Goal: Check status: Check status

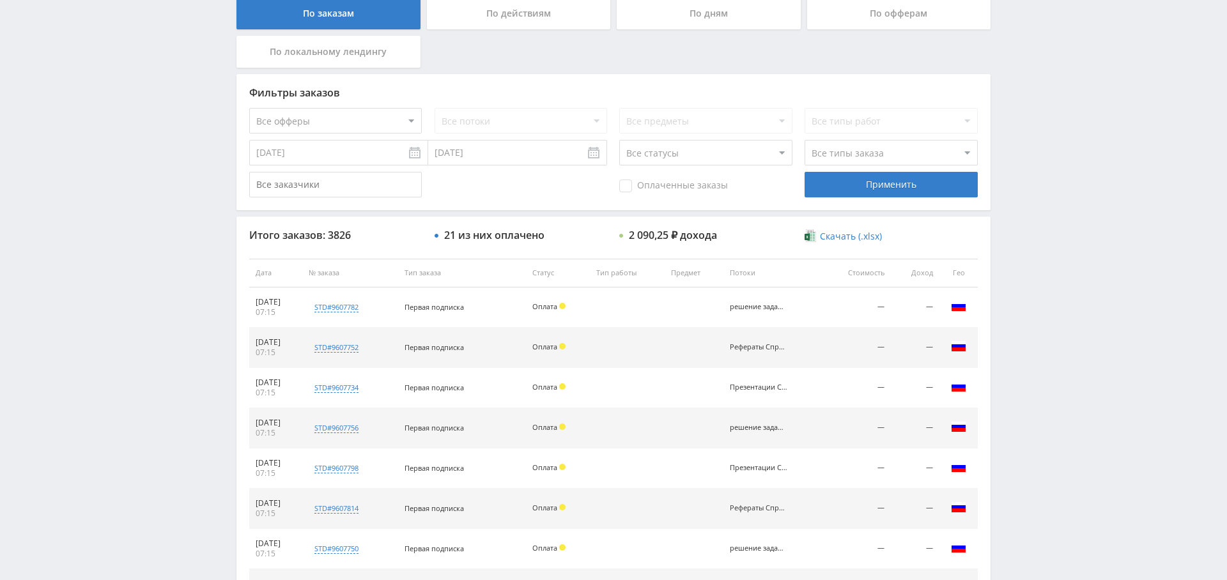
scroll to position [256, 0]
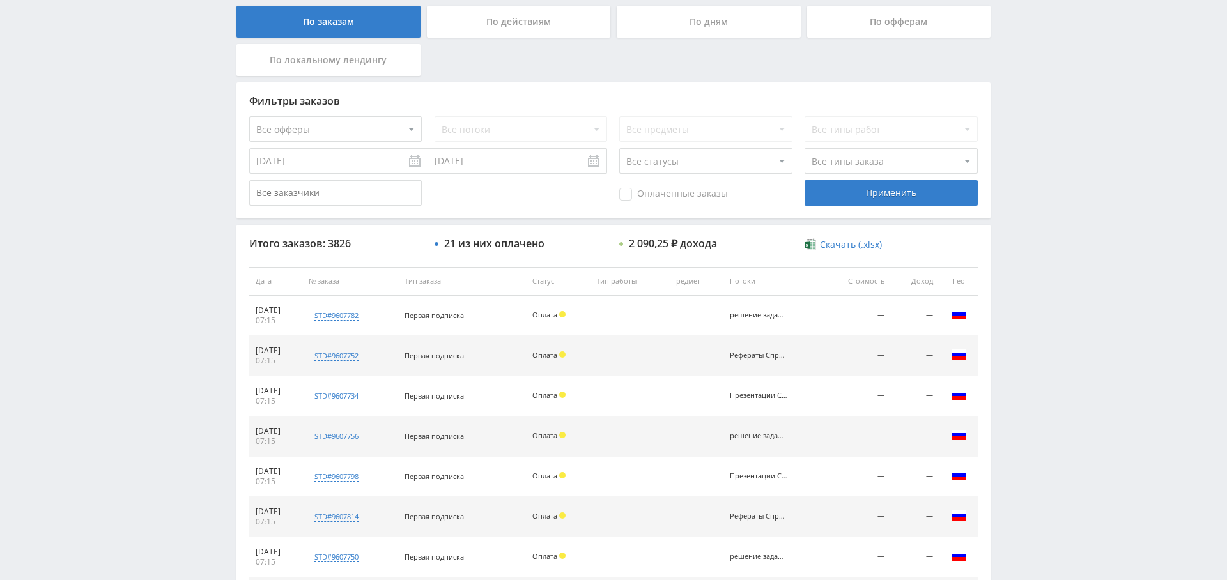
click at [364, 133] on select "Все офферы MyStylus MyStylus - Revshare Кампус AI Studybay Автор24 Studybay [GE…" at bounding box center [335, 129] width 173 height 26
select select "376"
click at [661, 196] on span "Оплаченные заказы" at bounding box center [673, 194] width 109 height 13
click at [0, 0] on input "Оплаченные заказы" at bounding box center [0, 0] width 0 height 0
click at [842, 153] on select "Все типы заказа [PERSON_NAME] Новый заказ" at bounding box center [891, 161] width 173 height 26
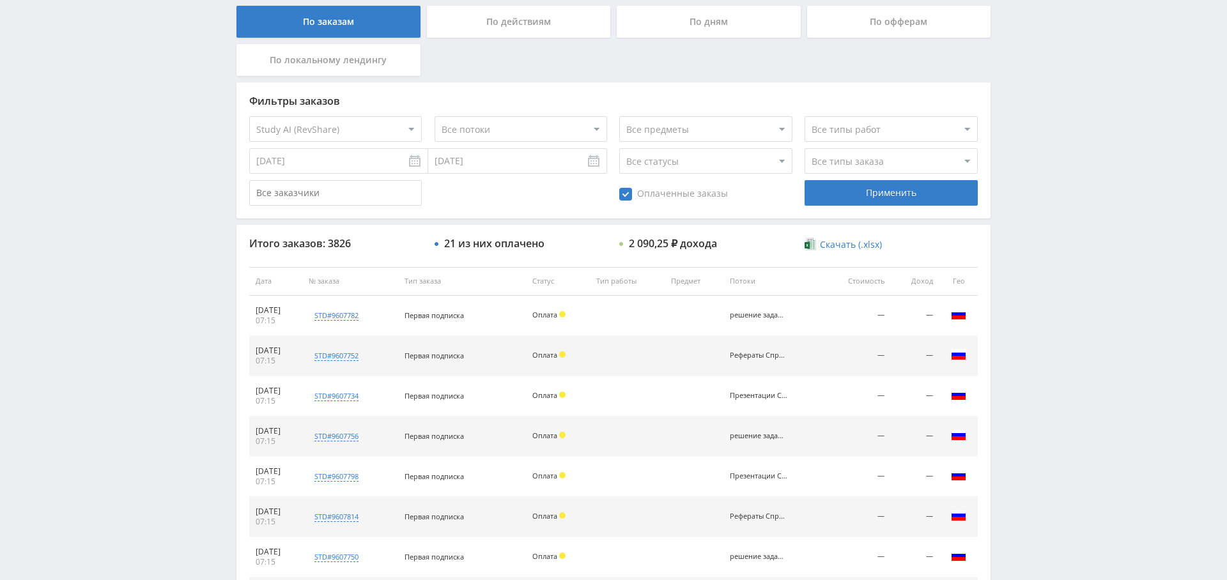
select select "2"
click at [805, 148] on select "Все типы заказа [PERSON_NAME] Новый заказ" at bounding box center [891, 161] width 173 height 26
click at [857, 196] on div "Применить" at bounding box center [891, 193] width 173 height 26
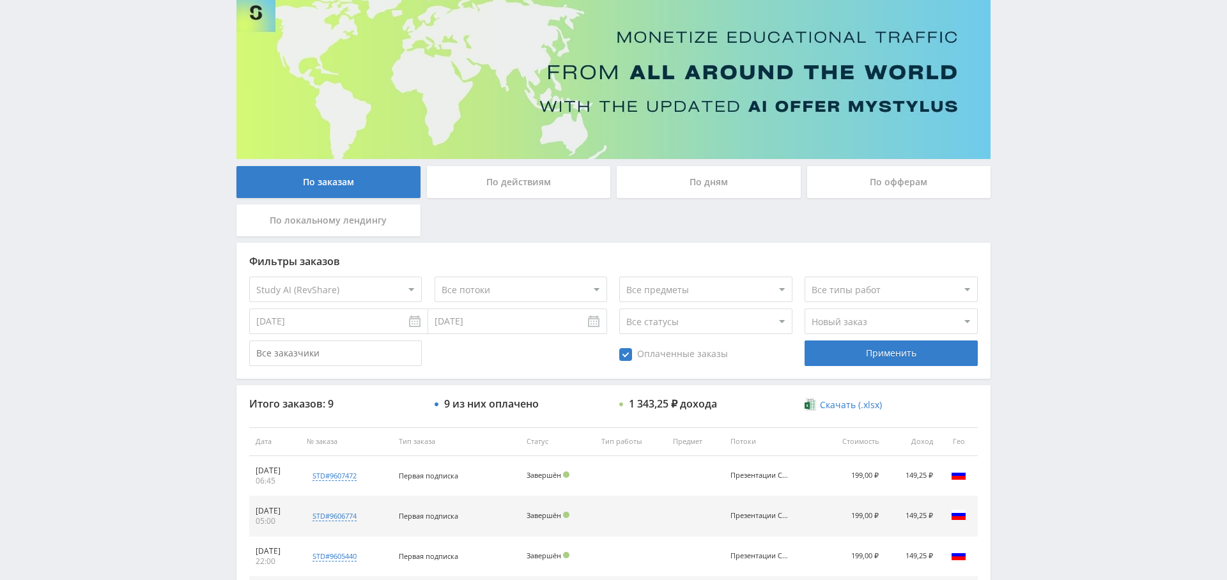
scroll to position [0, 0]
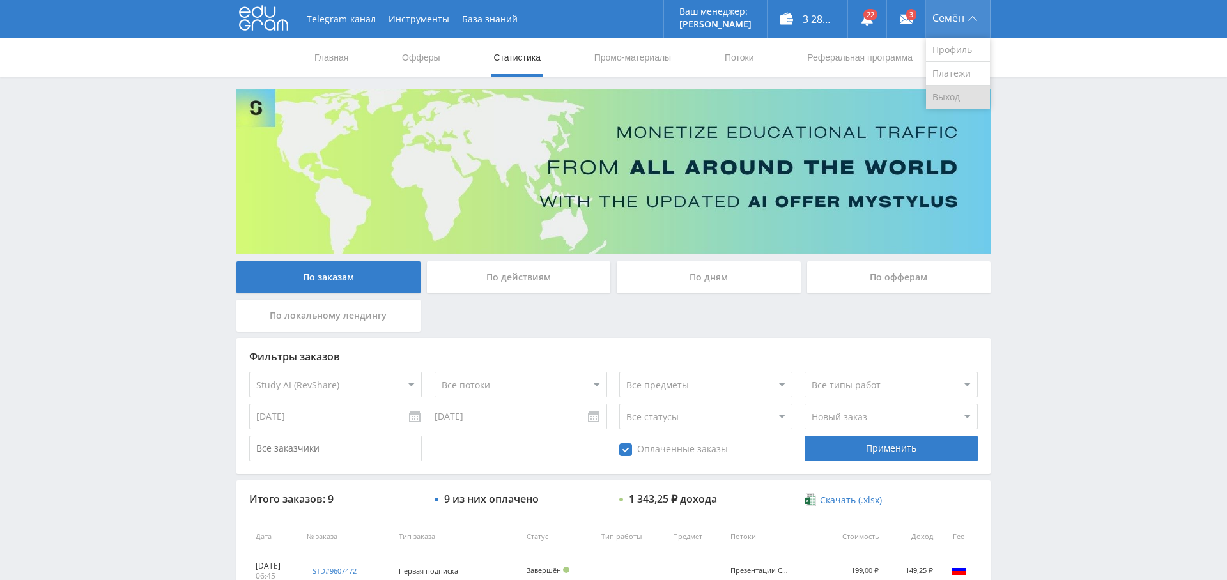
click at [956, 91] on link "Выход" at bounding box center [958, 97] width 64 height 23
